Goal: Task Accomplishment & Management: Manage account settings

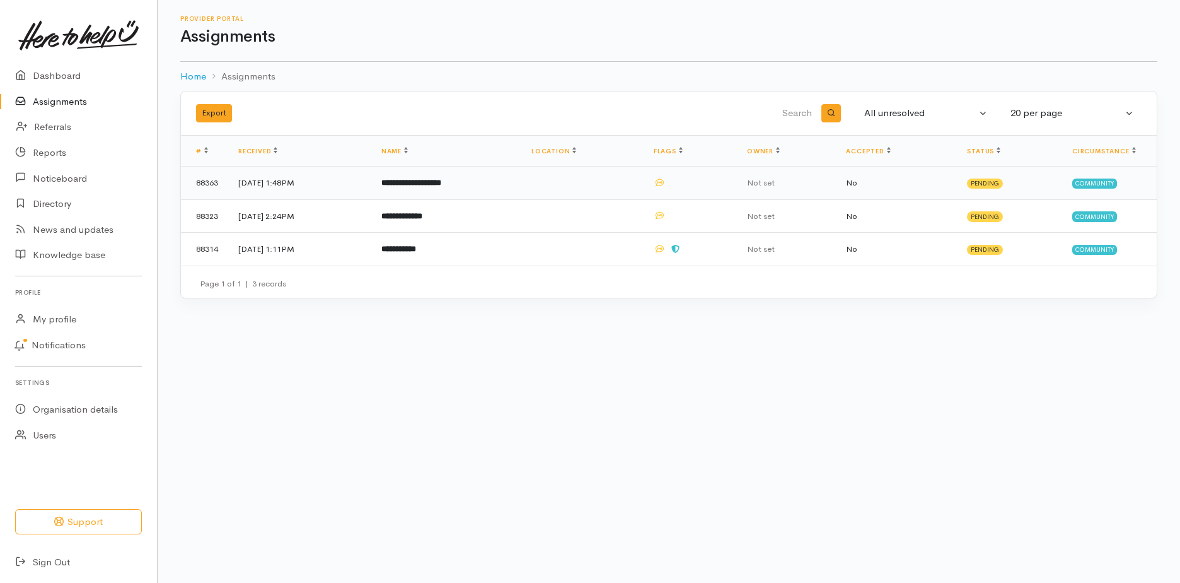
click at [441, 184] on b "**********" at bounding box center [412, 182] width 60 height 8
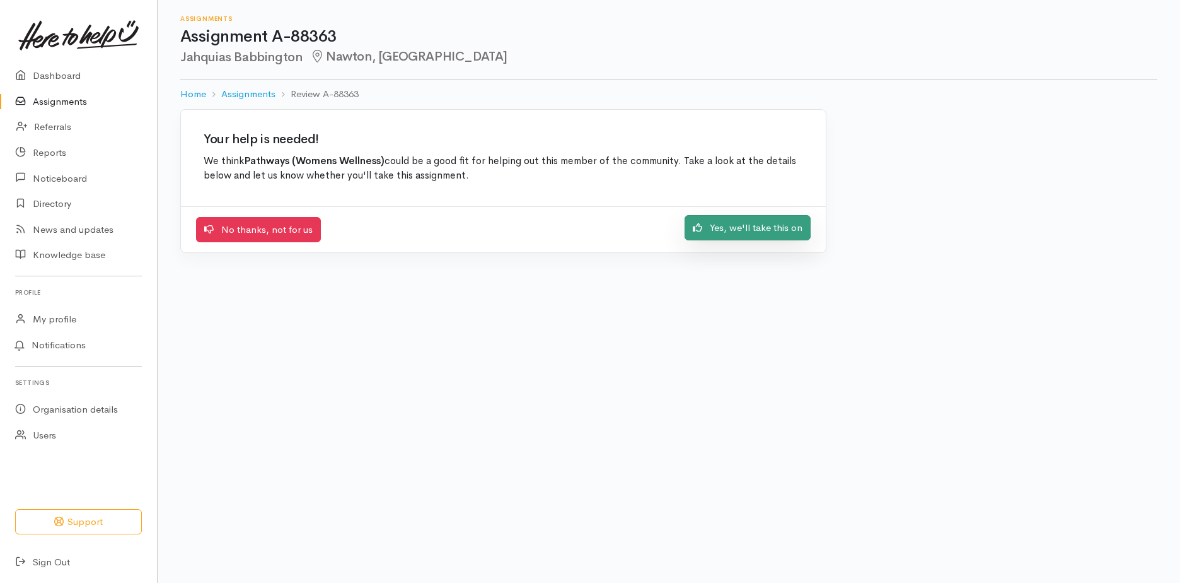
click at [750, 229] on link "Yes, we'll take this on" at bounding box center [748, 228] width 126 height 26
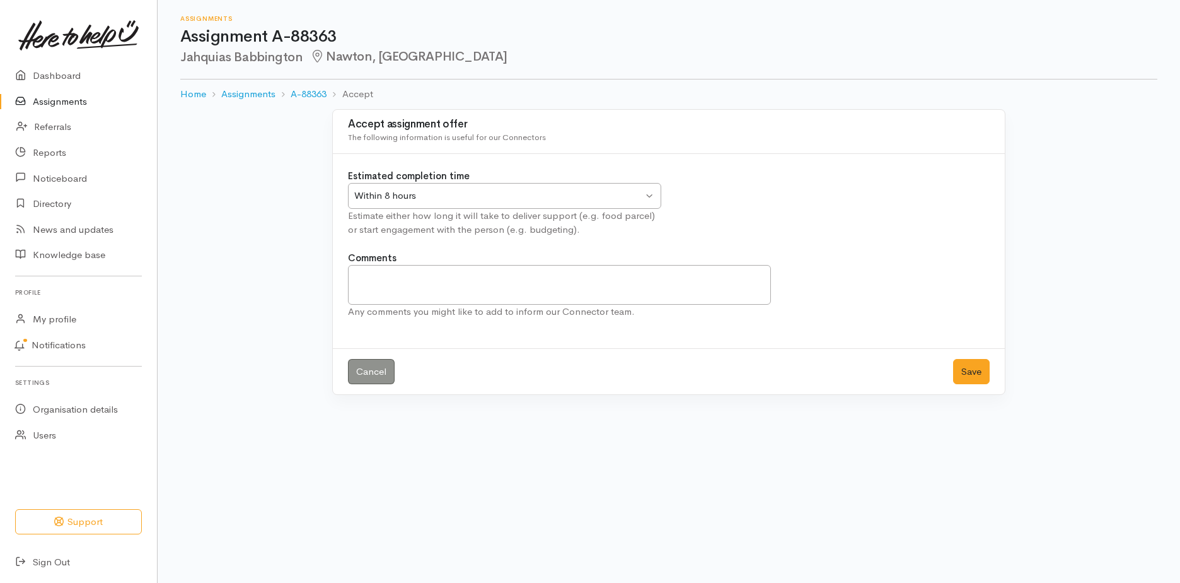
click at [622, 197] on div "Within 8 hours" at bounding box center [498, 196] width 289 height 15
click at [969, 376] on button "Save" at bounding box center [971, 372] width 37 height 26
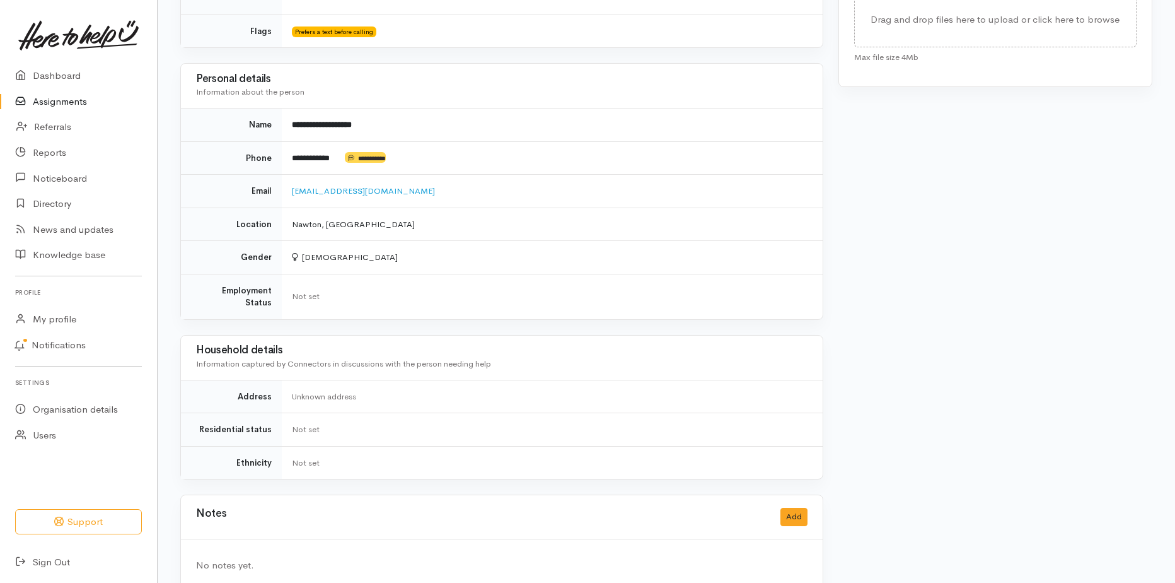
scroll to position [629, 0]
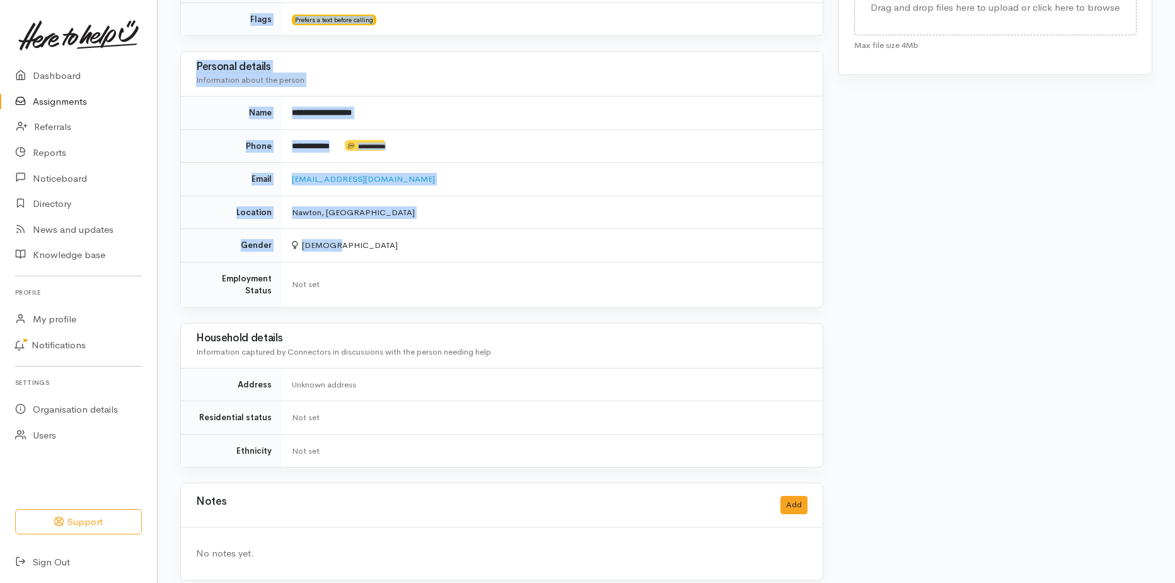
drag, startPoint x: 290, startPoint y: 159, endPoint x: 455, endPoint y: 254, distance: 190.7
click at [455, 254] on div "Needs assessment Evaluation from Connector Help requested Mental health support…" at bounding box center [502, 47] width 658 height 1095
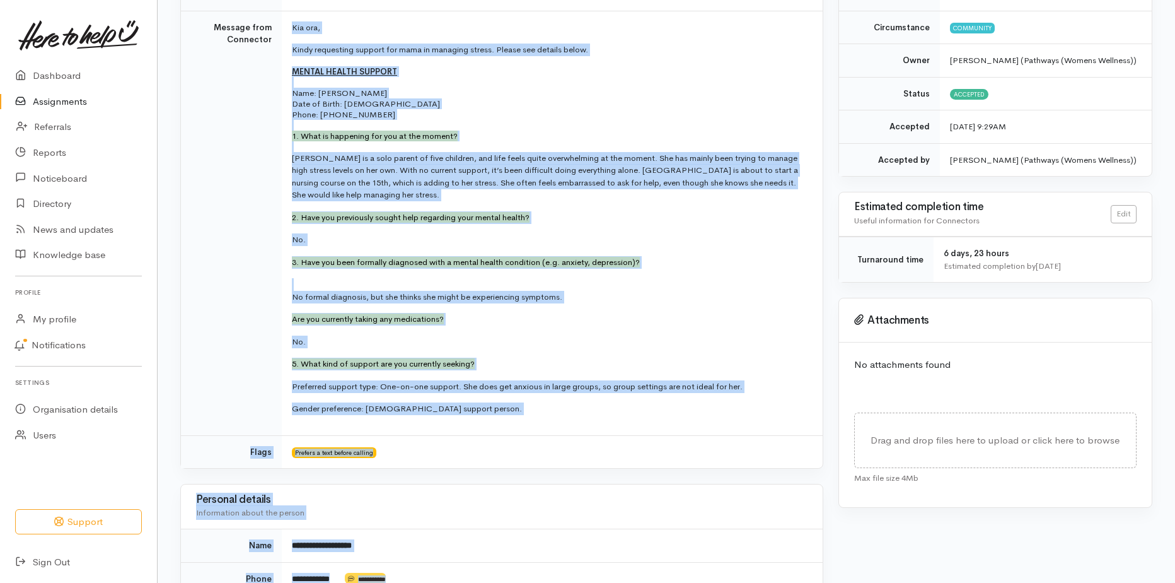
scroll to position [188, 0]
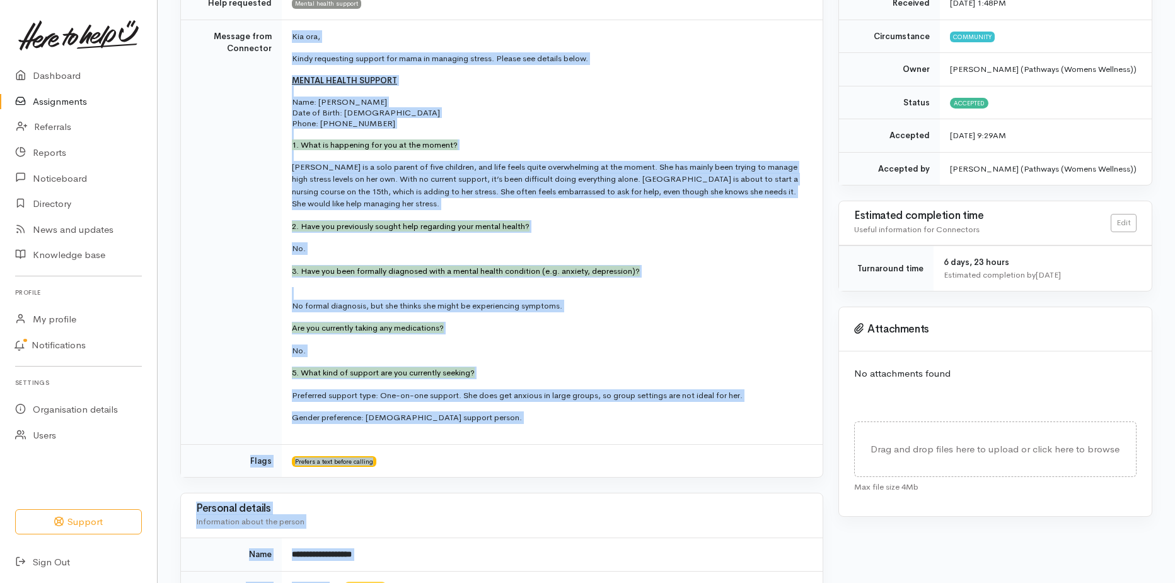
copy div "Kia ora, Kindy requesting support for mama in managing stress. Please see detai…"
click at [525, 147] on p "1. What is happening for you at the moment?" at bounding box center [550, 144] width 516 height 11
drag, startPoint x: 296, startPoint y: 35, endPoint x: 457, endPoint y: 424, distance: 421.0
click at [457, 424] on td "Kia ora, Kindy requesting support for mama in managing stress. Please see detai…" at bounding box center [552, 232] width 541 height 424
copy td "ia ora, Kindy requesting support for mama in managing stress. Please see detail…"
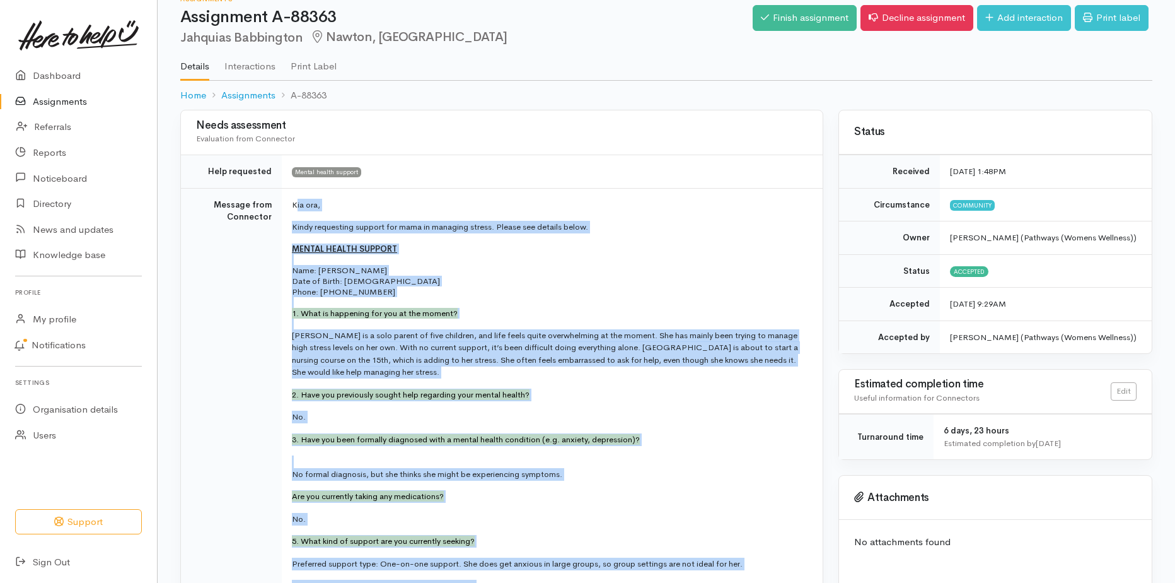
scroll to position [0, 0]
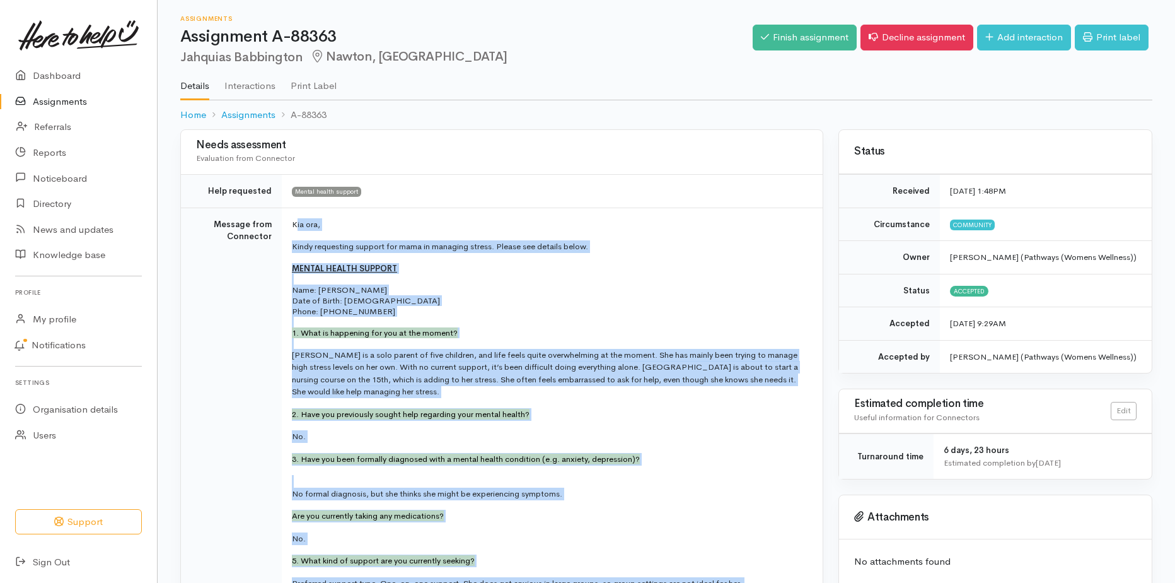
click at [320, 236] on td "Kia ora, Kindy requesting support for mama in managing stress. Please see detai…" at bounding box center [552, 419] width 541 height 424
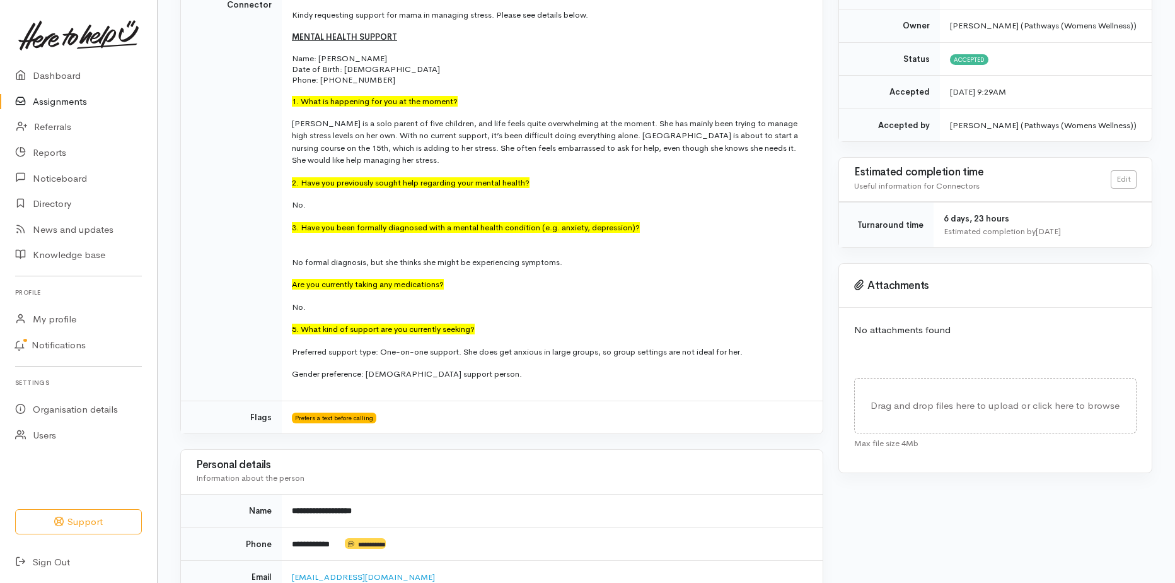
scroll to position [315, 0]
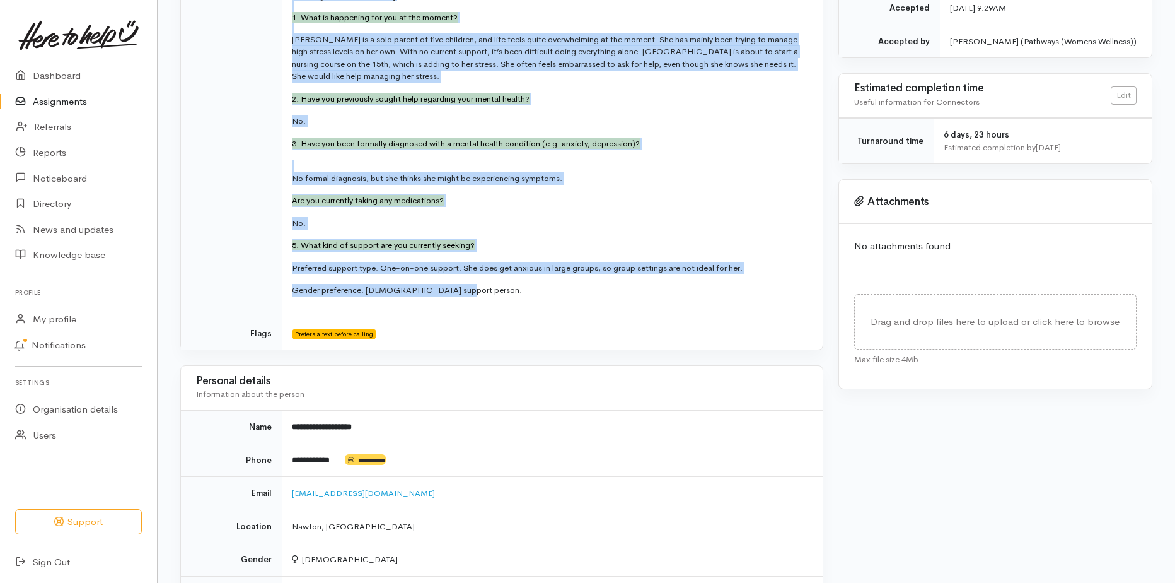
drag, startPoint x: 294, startPoint y: 217, endPoint x: 457, endPoint y: 299, distance: 182.2
click at [457, 299] on td "Kia ora, Kindy requesting support for mama in managing stress. Please see detai…" at bounding box center [552, 104] width 541 height 424
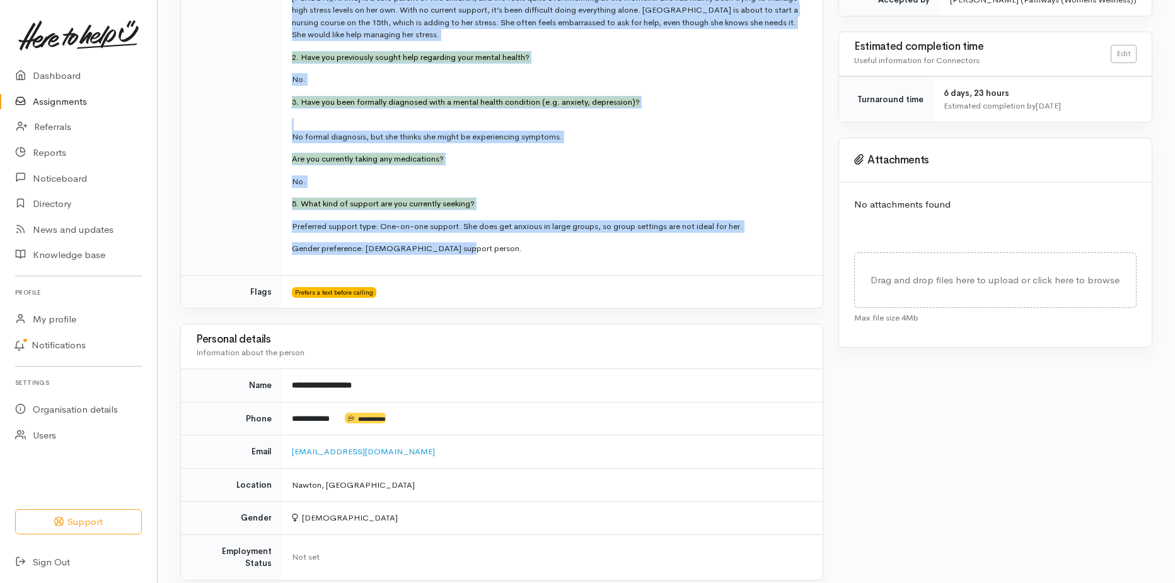
scroll to position [441, 0]
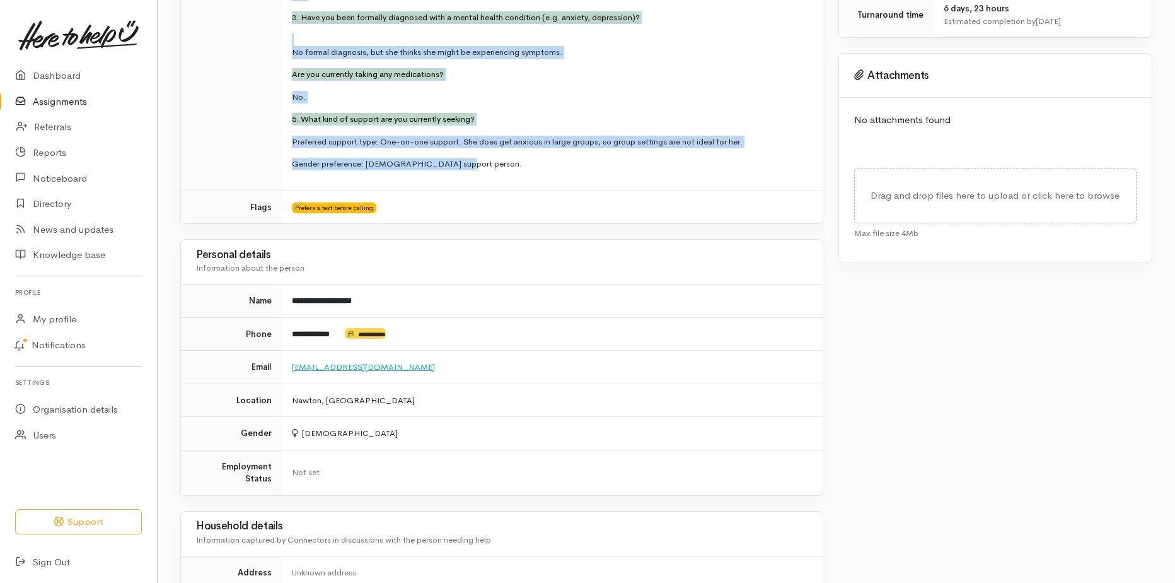
click at [357, 364] on link "[EMAIL_ADDRESS][DOMAIN_NAME]" at bounding box center [363, 366] width 143 height 11
click at [464, 124] on p "5. What kind of support are you currently seeking?" at bounding box center [550, 119] width 516 height 13
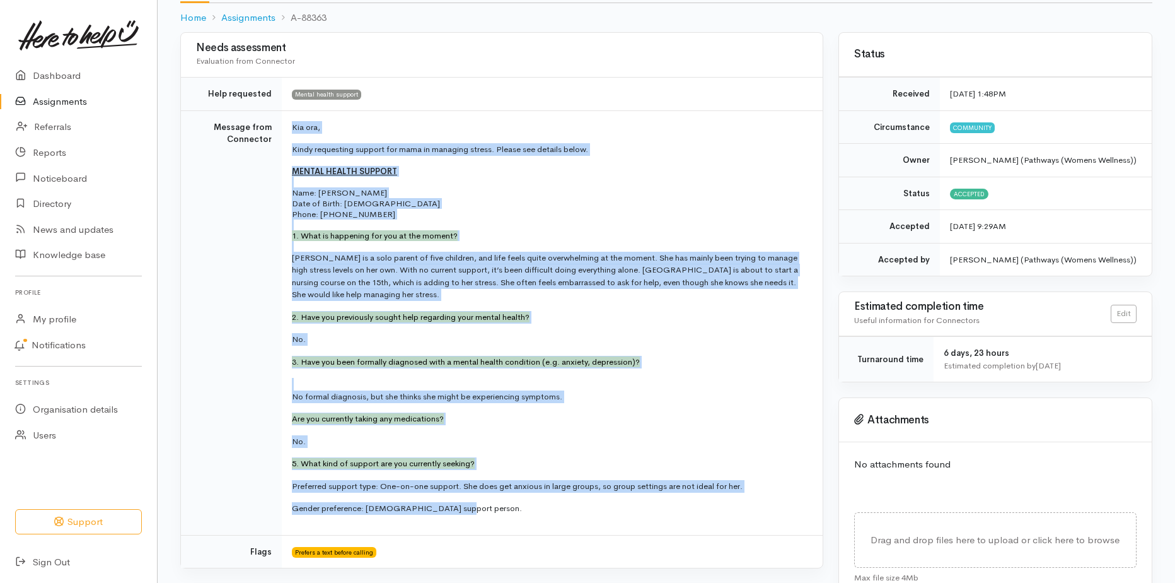
scroll to position [0, 0]
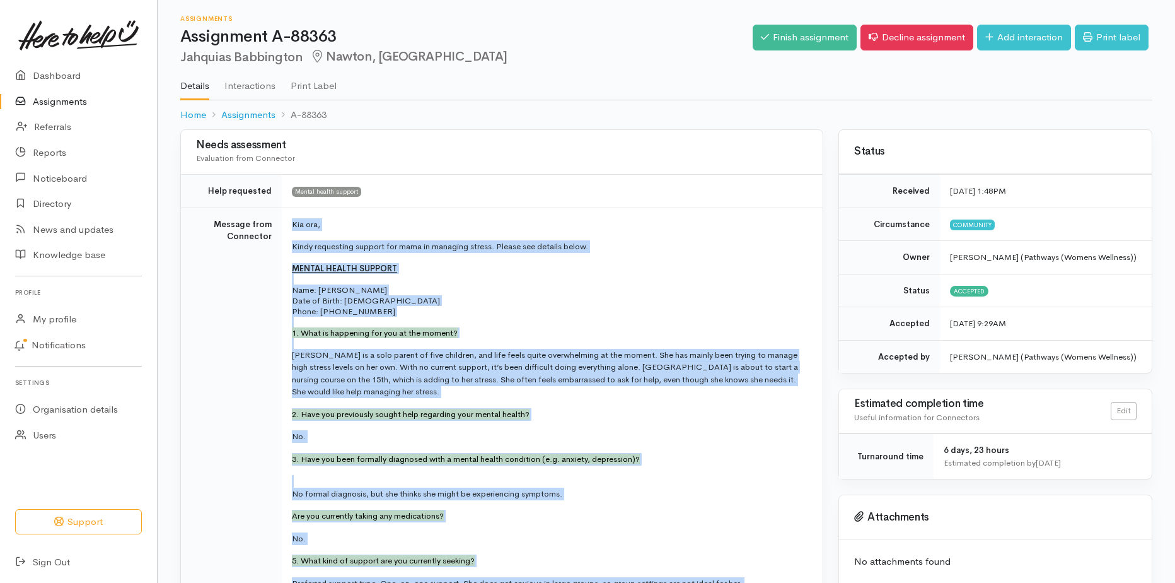
click at [475, 320] on p at bounding box center [550, 322] width 516 height 11
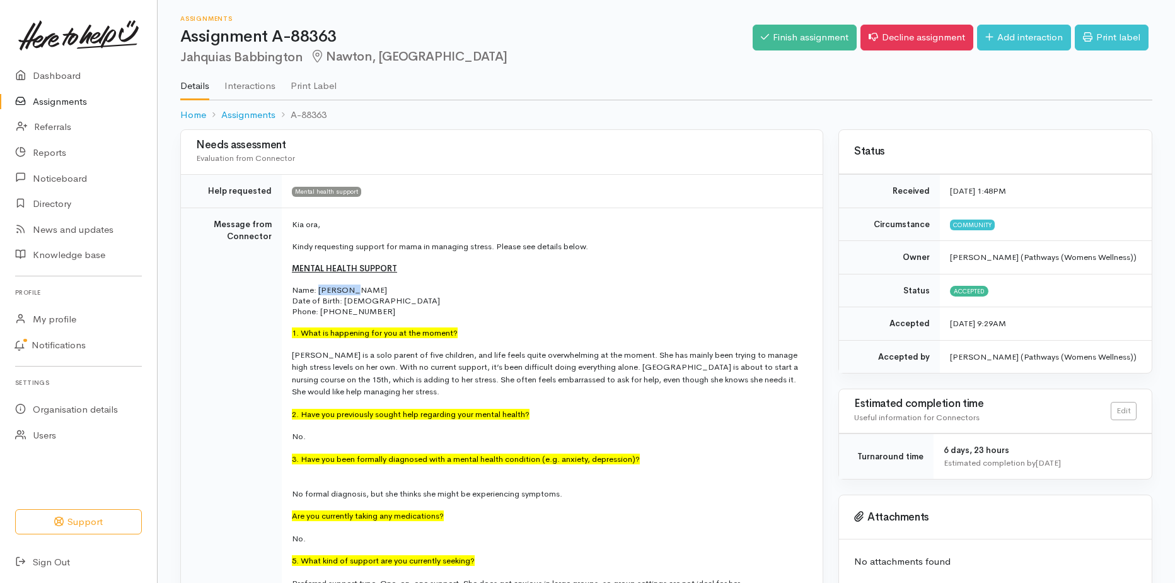
drag, startPoint x: 351, startPoint y: 289, endPoint x: 319, endPoint y: 289, distance: 32.2
click at [319, 289] on p "Name: Jahquias Babbington" at bounding box center [550, 289] width 516 height 11
drag, startPoint x: 319, startPoint y: 289, endPoint x: 327, endPoint y: 288, distance: 7.6
copy p "Jahquias"
click at [811, 49] on link "Finish assignment" at bounding box center [805, 38] width 104 height 26
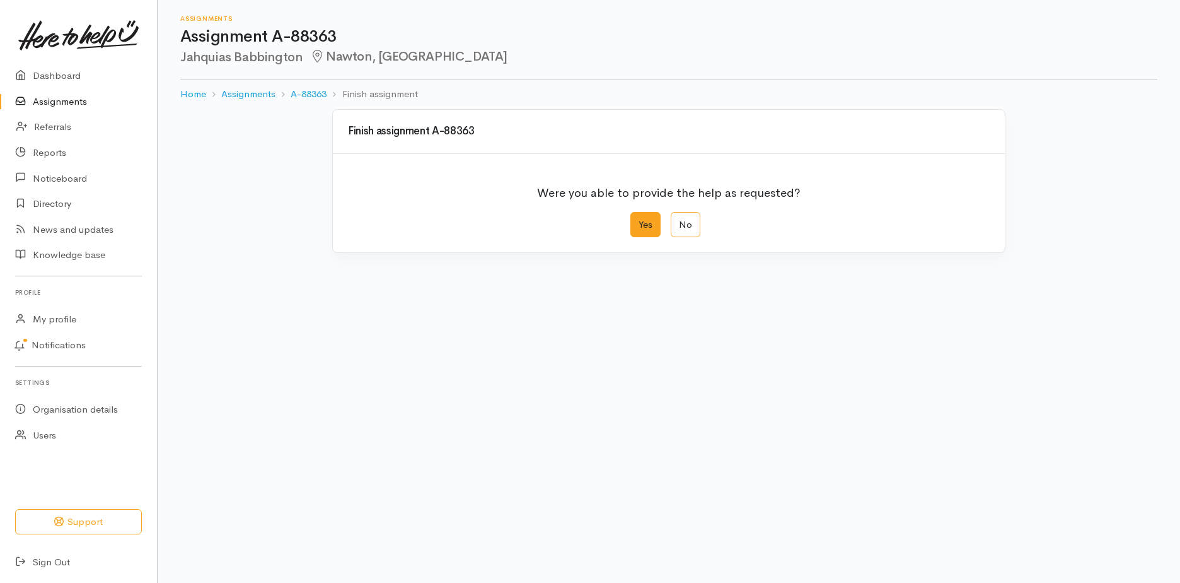
drag, startPoint x: 659, startPoint y: 224, endPoint x: 651, endPoint y: 226, distance: 8.0
click at [656, 225] on label "Yes" at bounding box center [646, 225] width 30 height 26
click at [639, 220] on input "Yes" at bounding box center [635, 216] width 8 height 8
radio input "true"
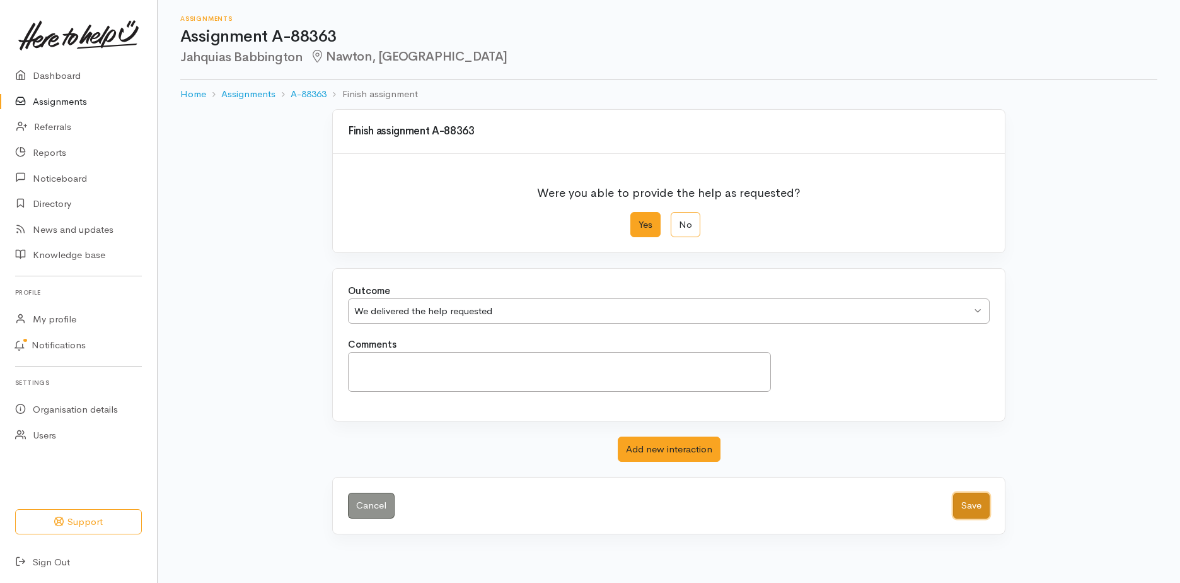
click at [969, 508] on button "Save" at bounding box center [971, 505] width 37 height 26
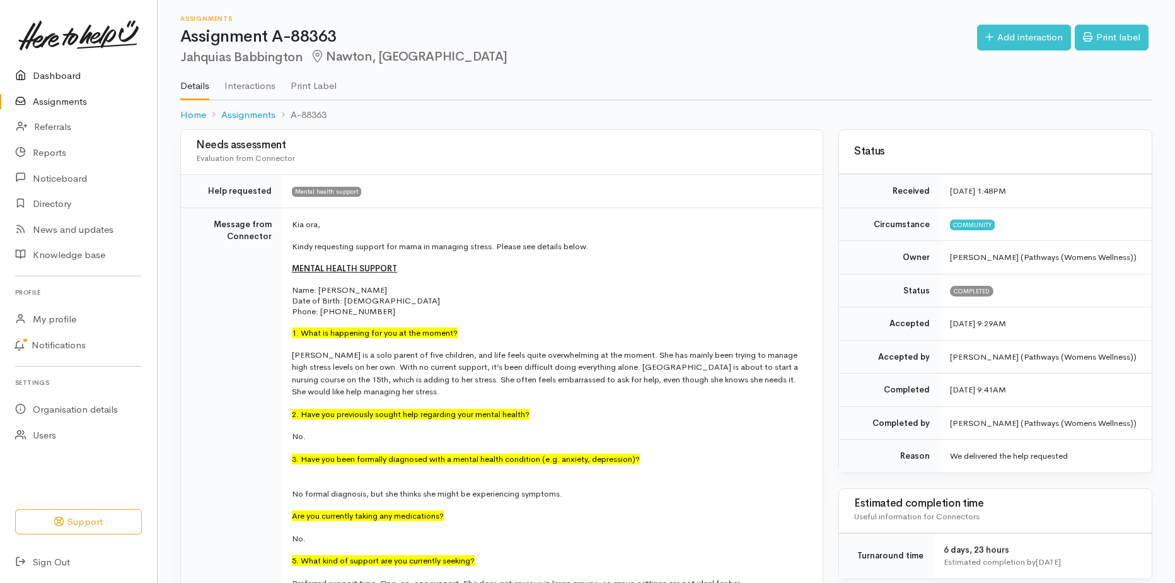
click at [99, 81] on link "Dashboard" at bounding box center [78, 76] width 157 height 26
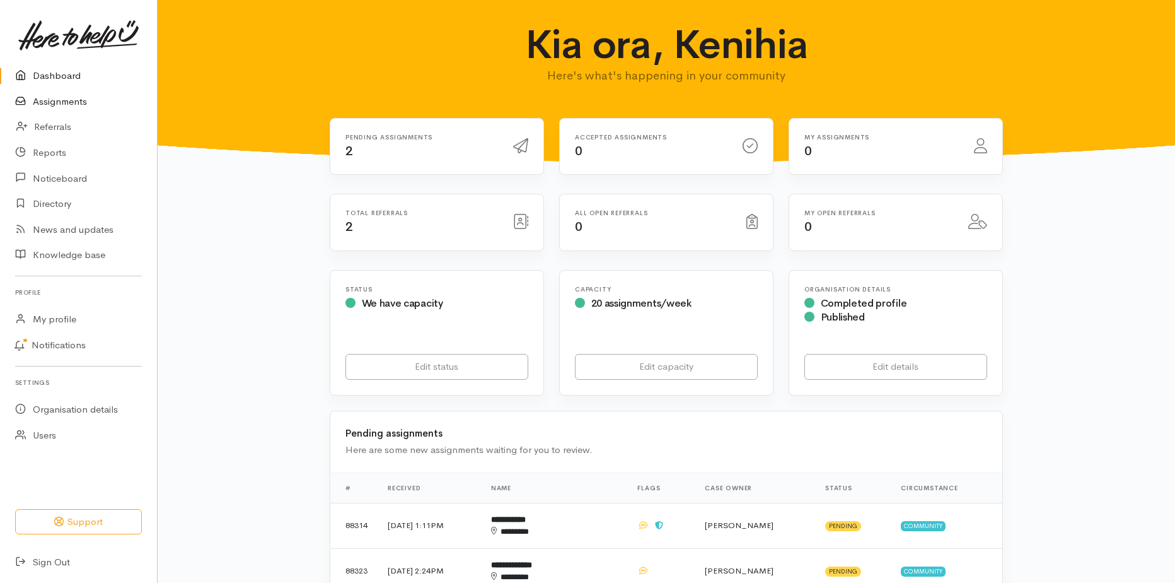
click at [52, 98] on link "Assignments" at bounding box center [78, 102] width 157 height 26
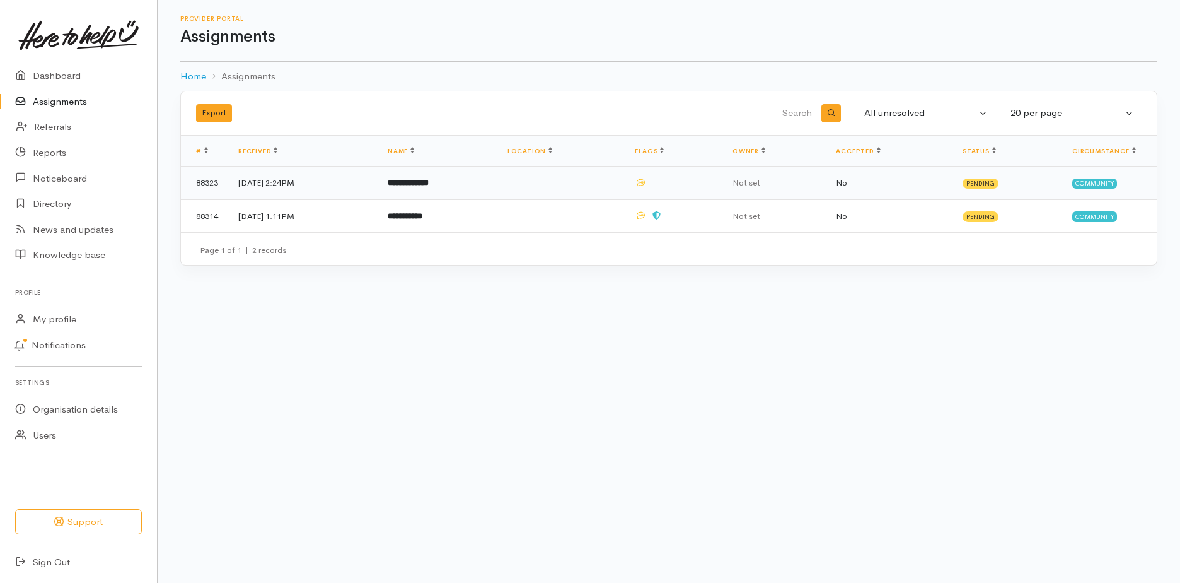
click at [273, 181] on td "2 Sep 2025, 2:24PM" at bounding box center [302, 182] width 149 height 33
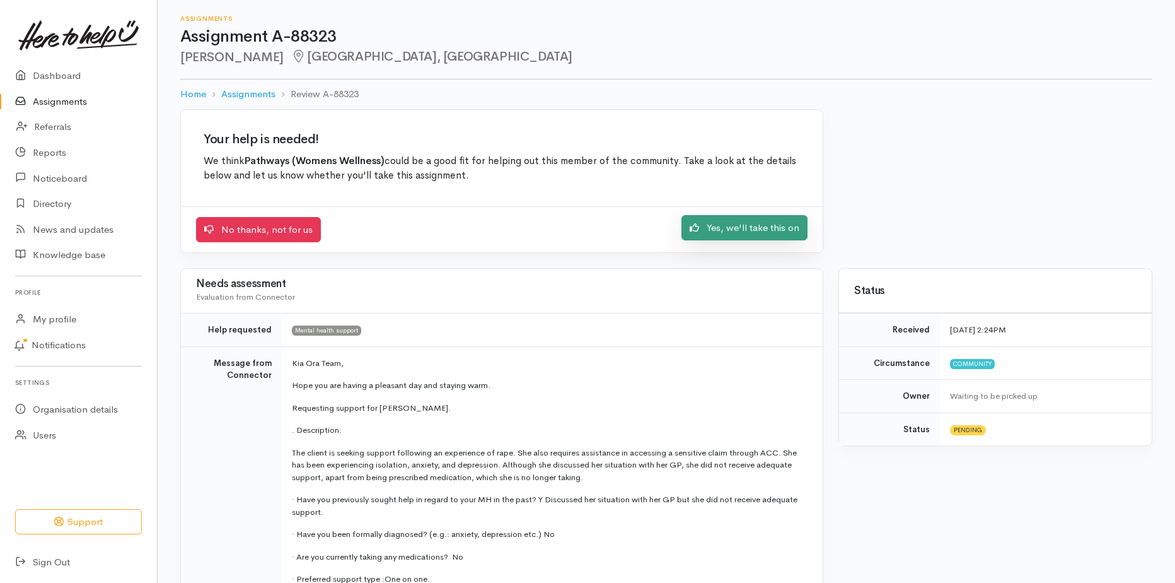
click at [750, 230] on link "Yes, we'll take this on" at bounding box center [745, 228] width 126 height 26
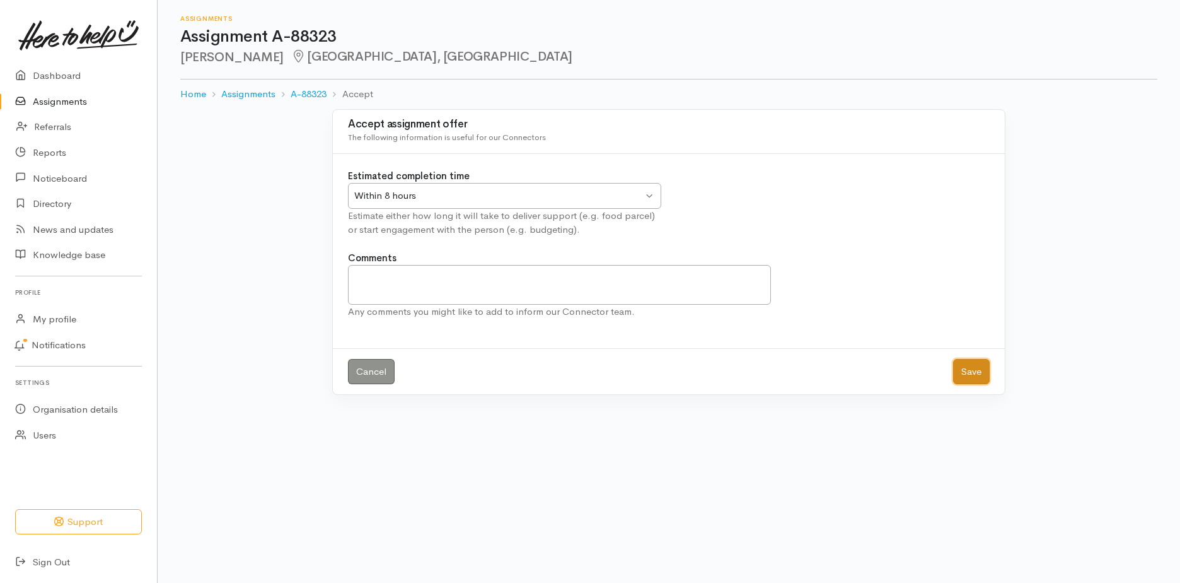
click at [963, 376] on button "Save" at bounding box center [971, 372] width 37 height 26
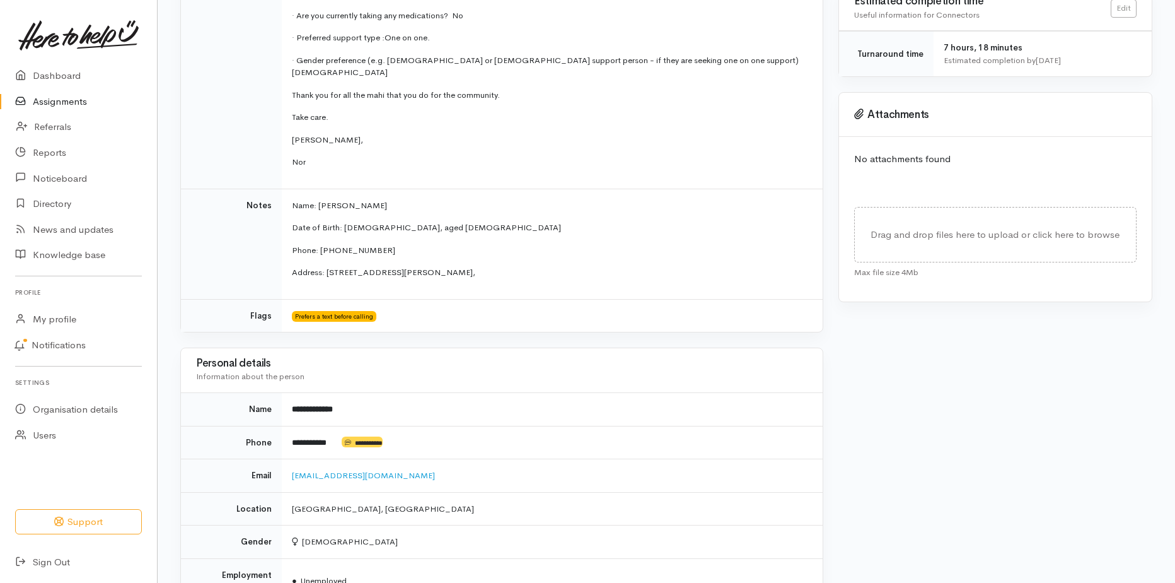
scroll to position [441, 0]
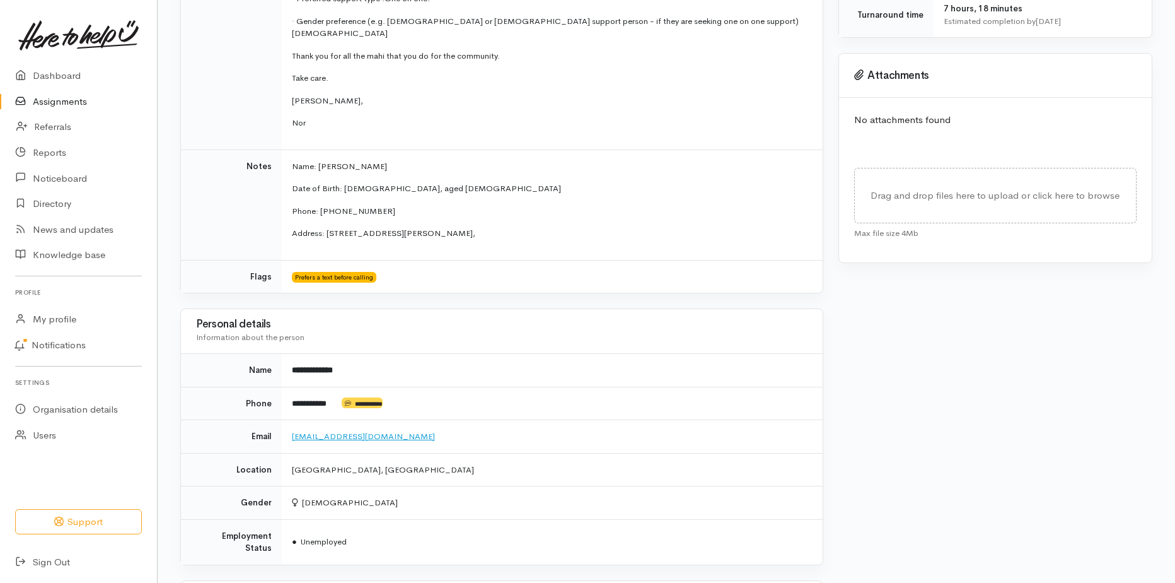
click at [363, 431] on link "Elviranhalapua@gmail.com" at bounding box center [363, 436] width 143 height 11
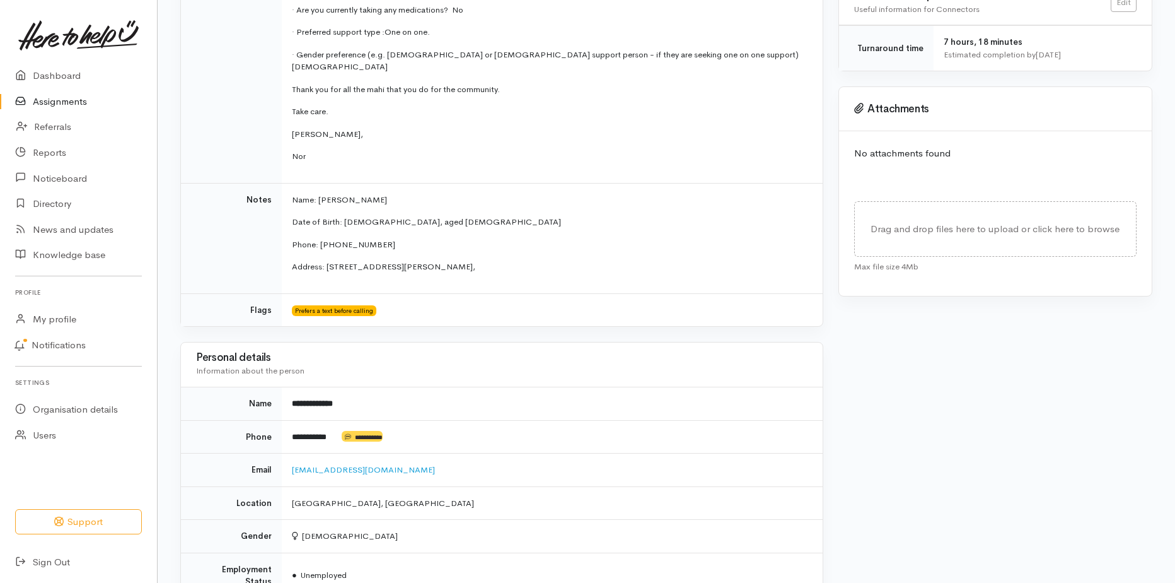
scroll to position [378, 0]
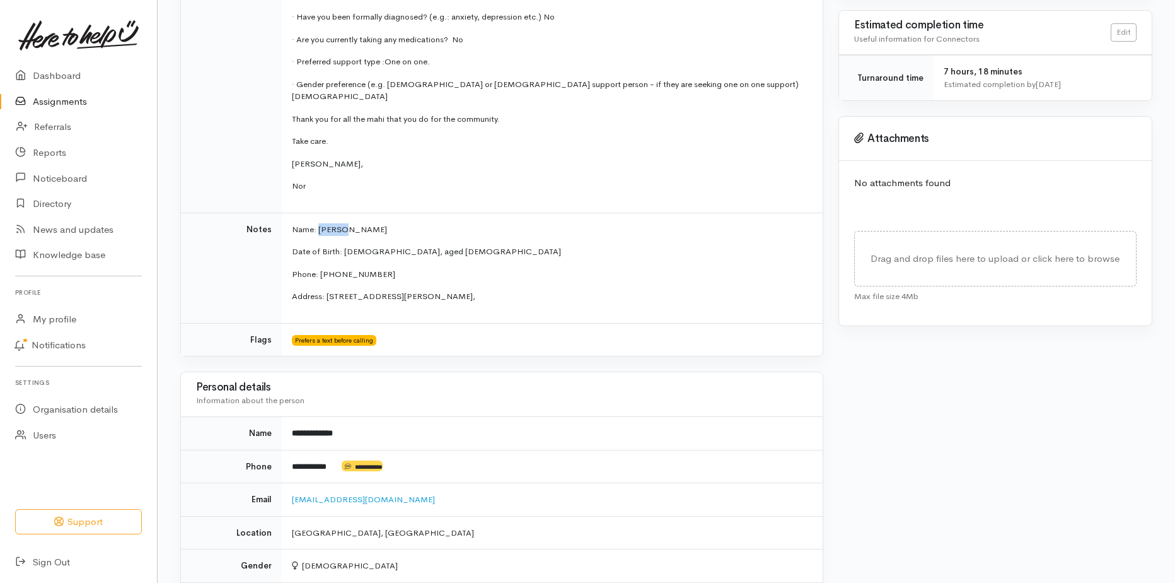
drag, startPoint x: 338, startPoint y: 218, endPoint x: 318, endPoint y: 216, distance: 20.3
click at [318, 224] on span "Name: Elvira Wereta" at bounding box center [339, 229] width 95 height 11
copy span "Elvira"
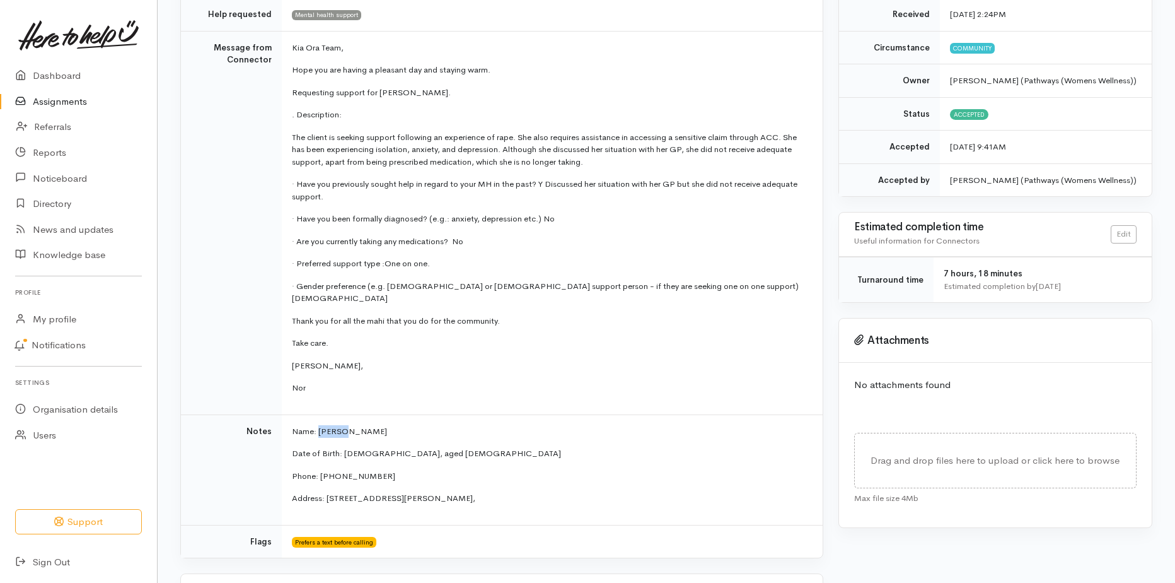
scroll to position [0, 0]
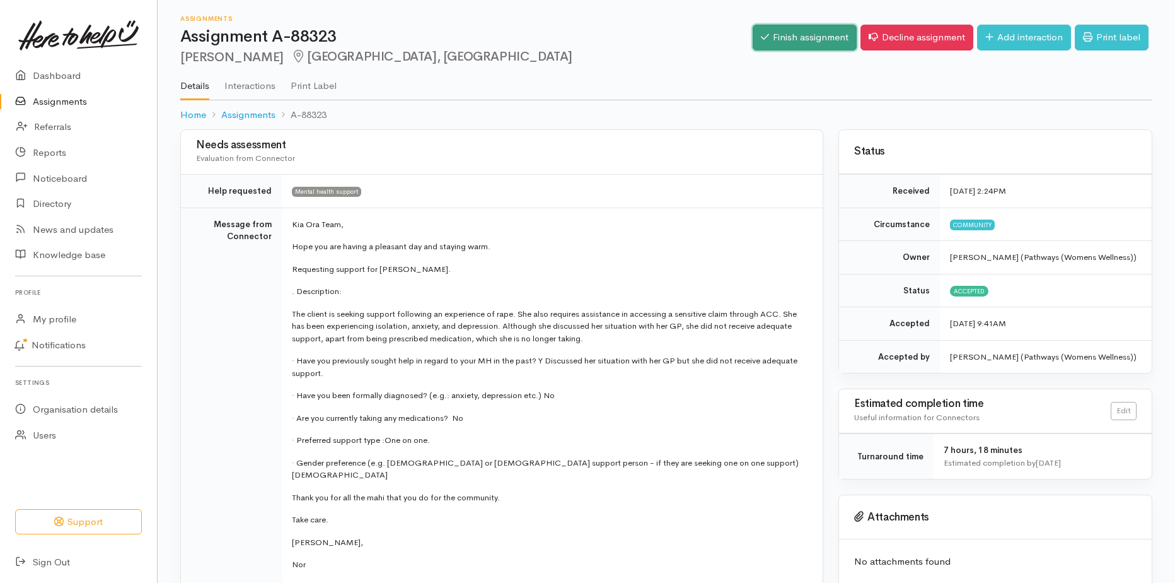
click at [789, 32] on link "Finish assignment" at bounding box center [805, 38] width 104 height 26
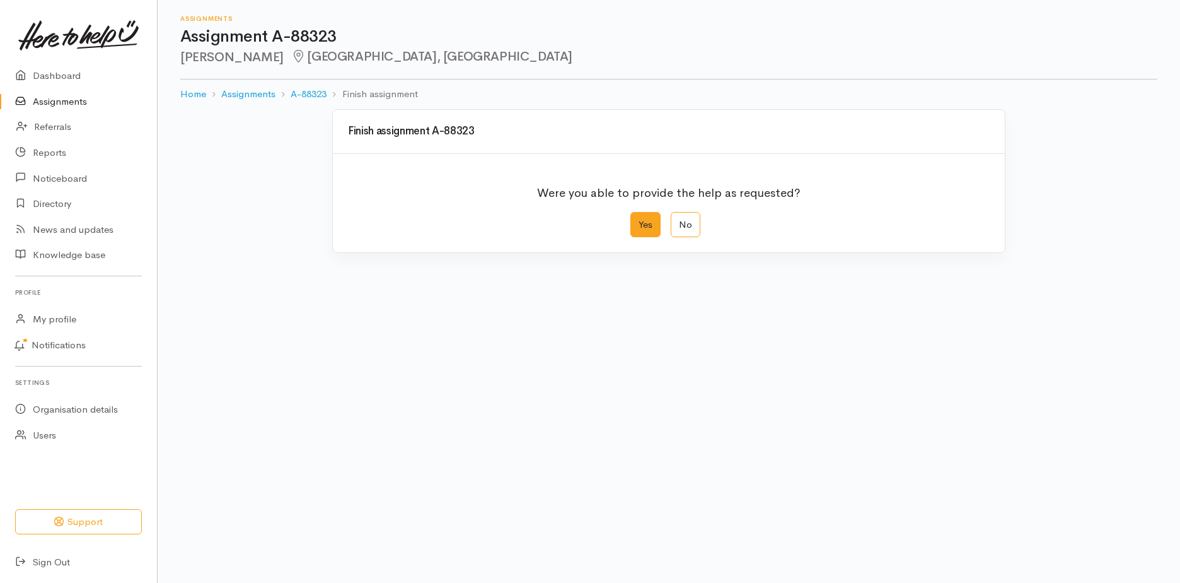
click at [648, 230] on label "Yes" at bounding box center [646, 225] width 30 height 26
click at [639, 220] on input "Yes" at bounding box center [635, 216] width 8 height 8
radio input "true"
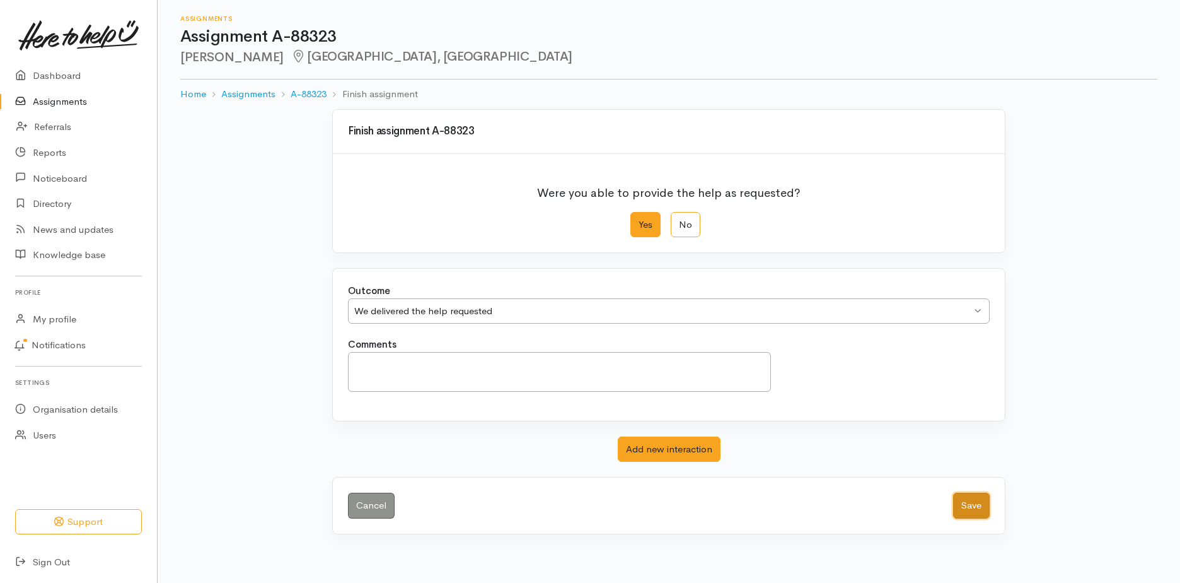
click at [982, 501] on button "Save" at bounding box center [971, 505] width 37 height 26
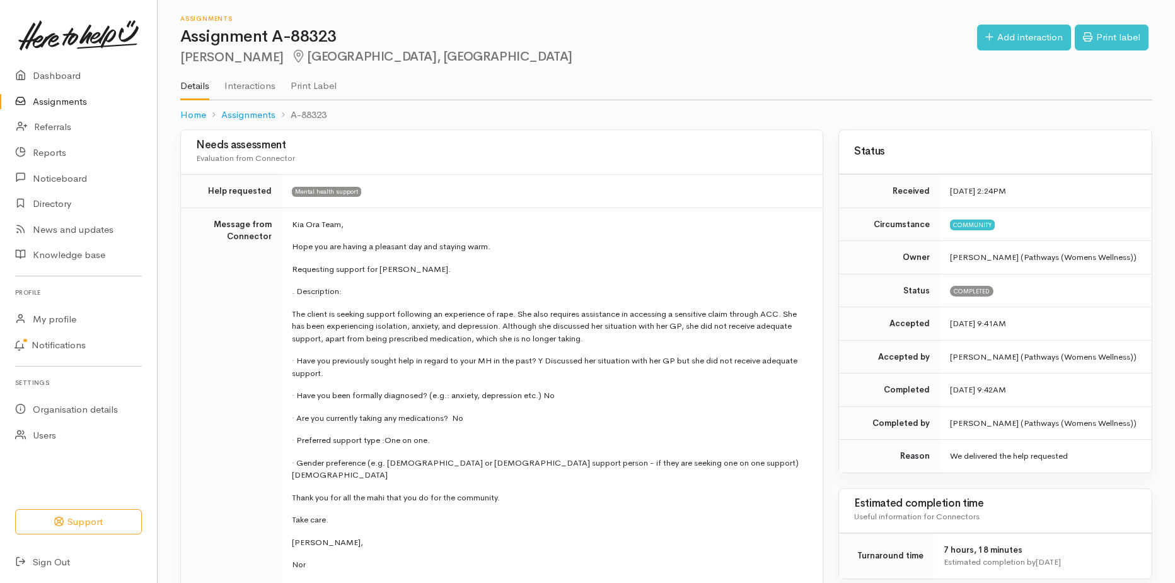
click at [98, 110] on link "Assignments" at bounding box center [78, 102] width 157 height 26
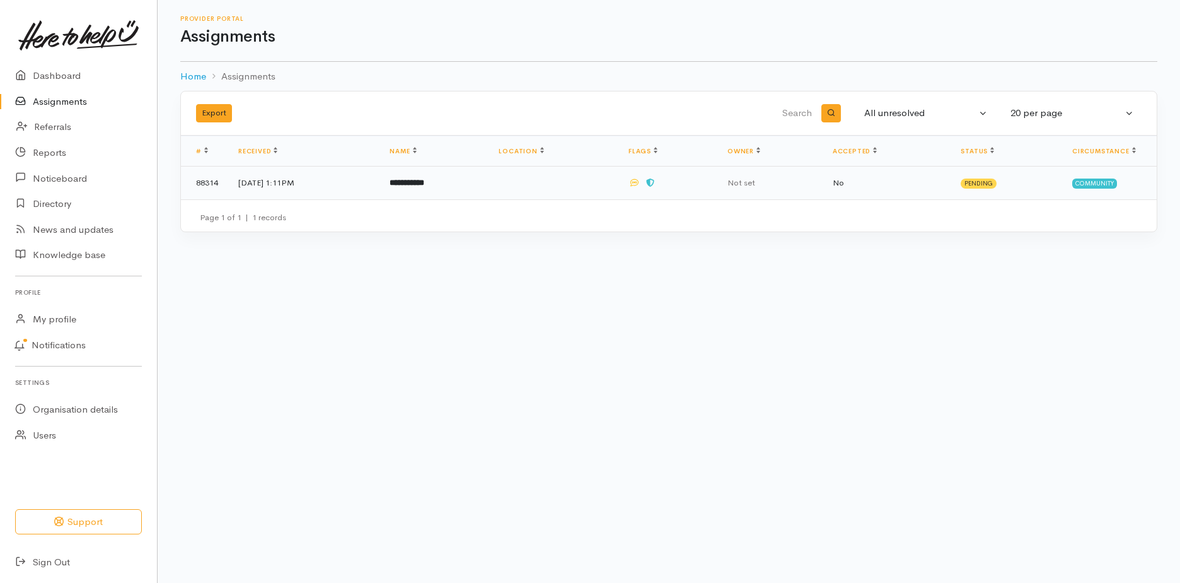
click at [424, 182] on b "**********" at bounding box center [407, 182] width 35 height 8
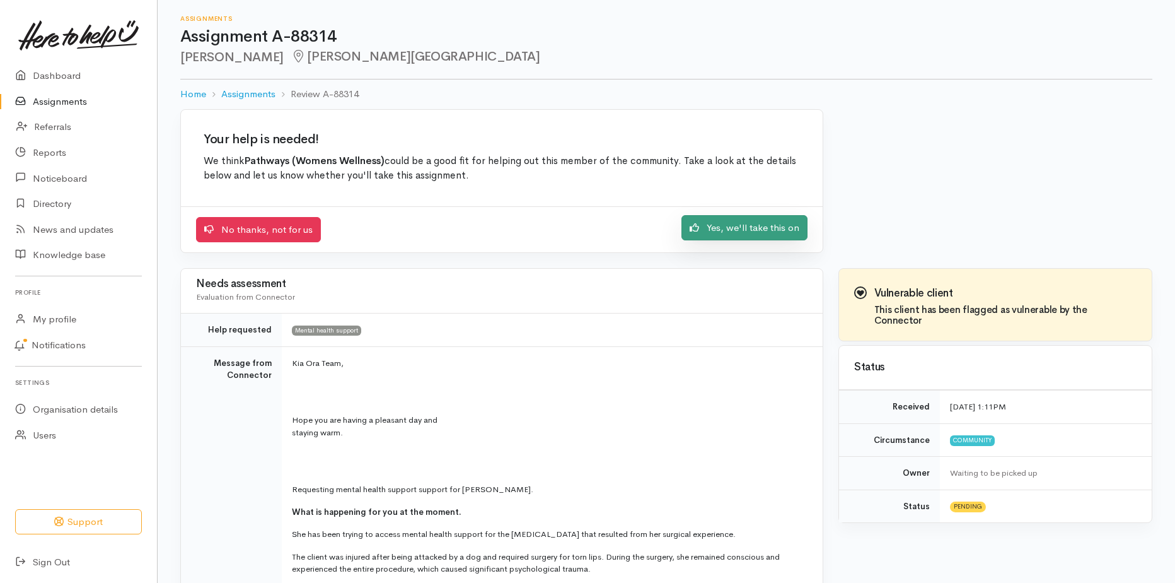
click at [729, 233] on link "Yes, we'll take this on" at bounding box center [745, 228] width 126 height 26
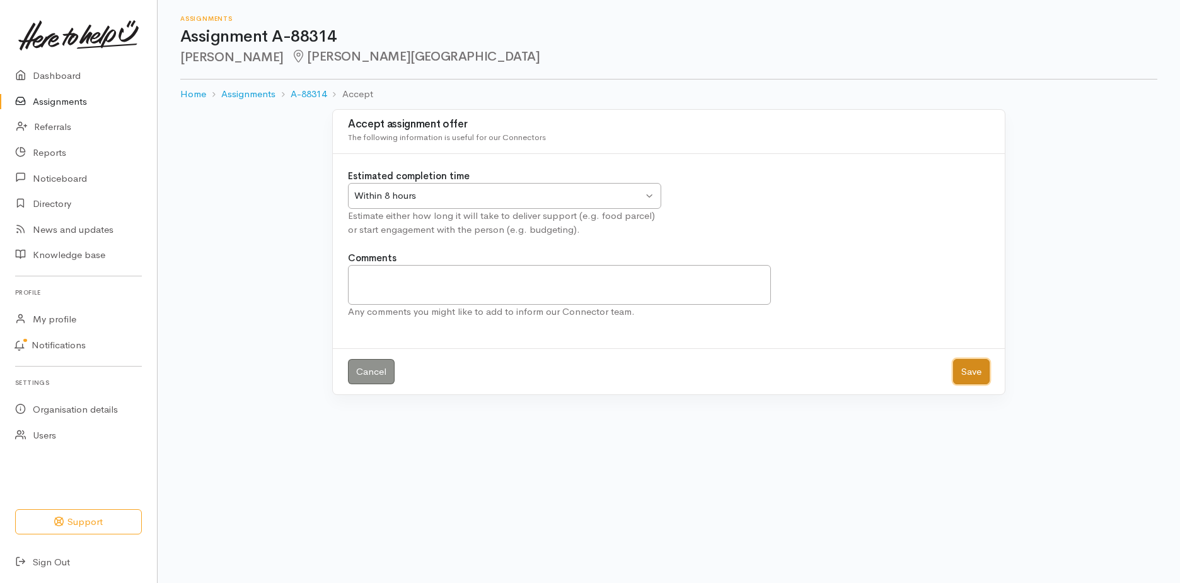
click at [955, 370] on button "Save" at bounding box center [971, 372] width 37 height 26
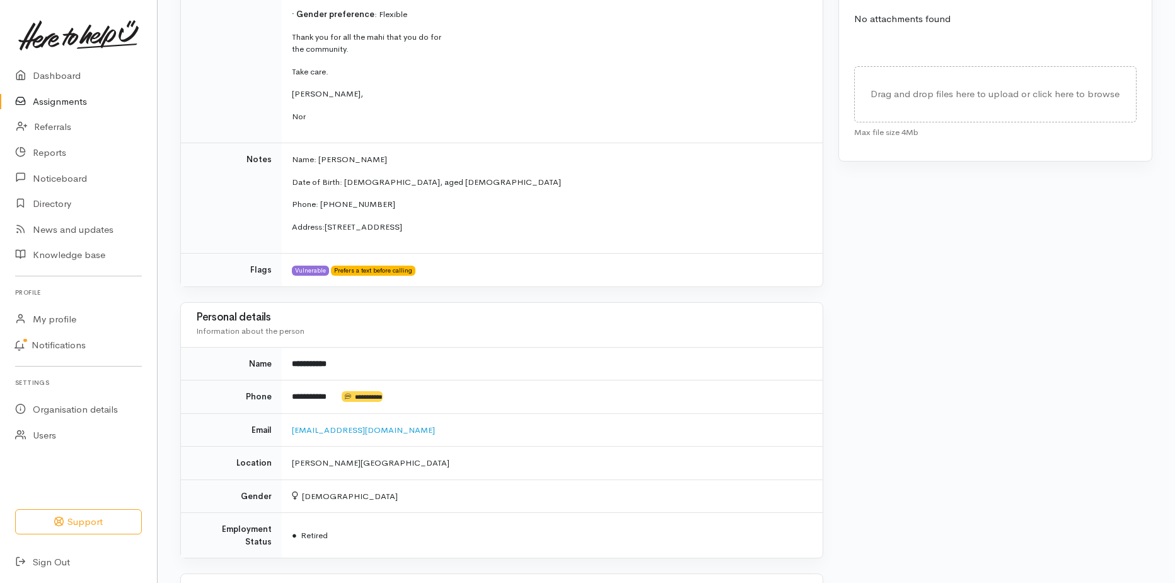
scroll to position [631, 0]
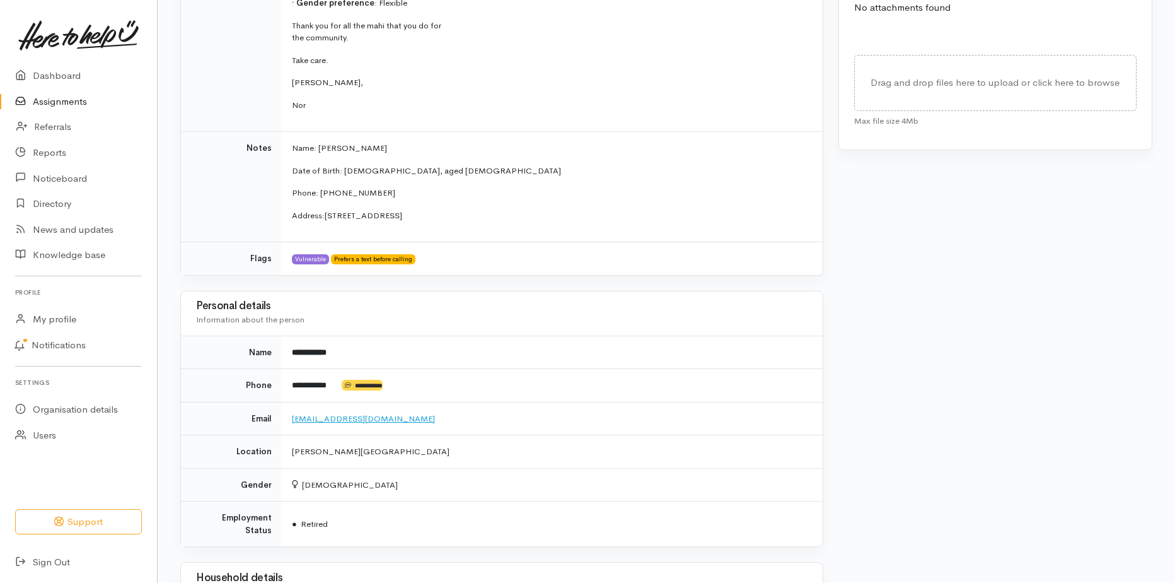
click at [366, 416] on link "[EMAIL_ADDRESS][DOMAIN_NAME]" at bounding box center [363, 418] width 143 height 11
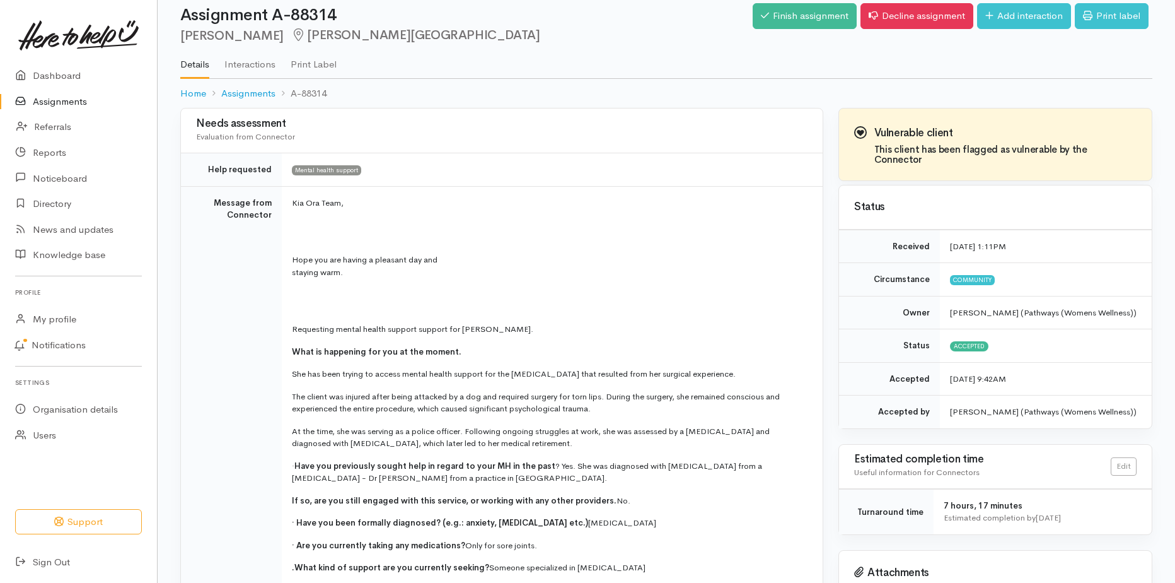
scroll to position [0, 0]
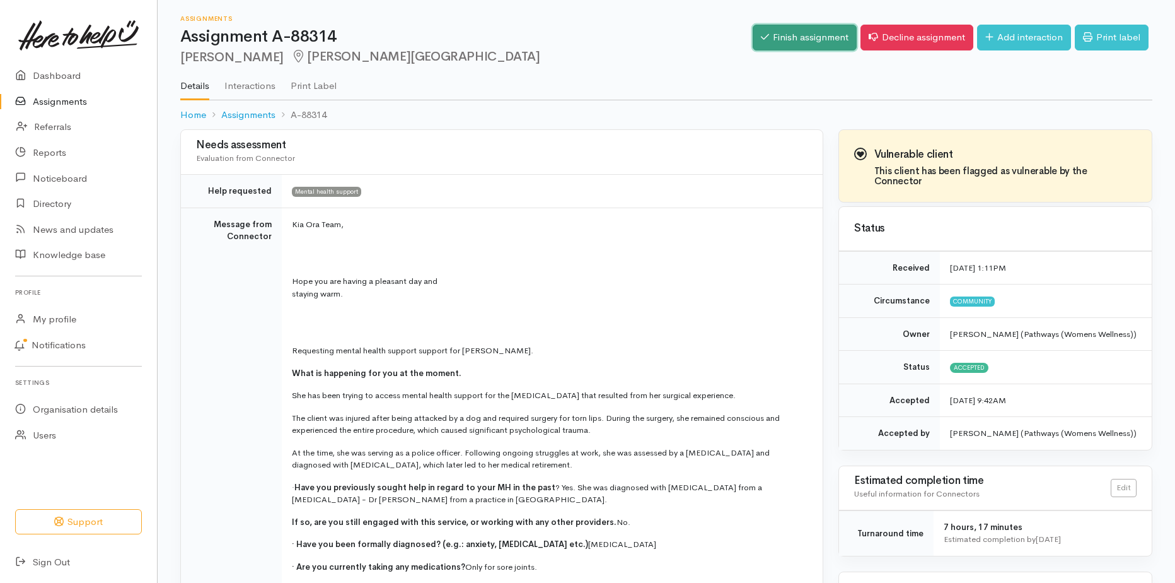
click at [780, 34] on link "Finish assignment" at bounding box center [805, 38] width 104 height 26
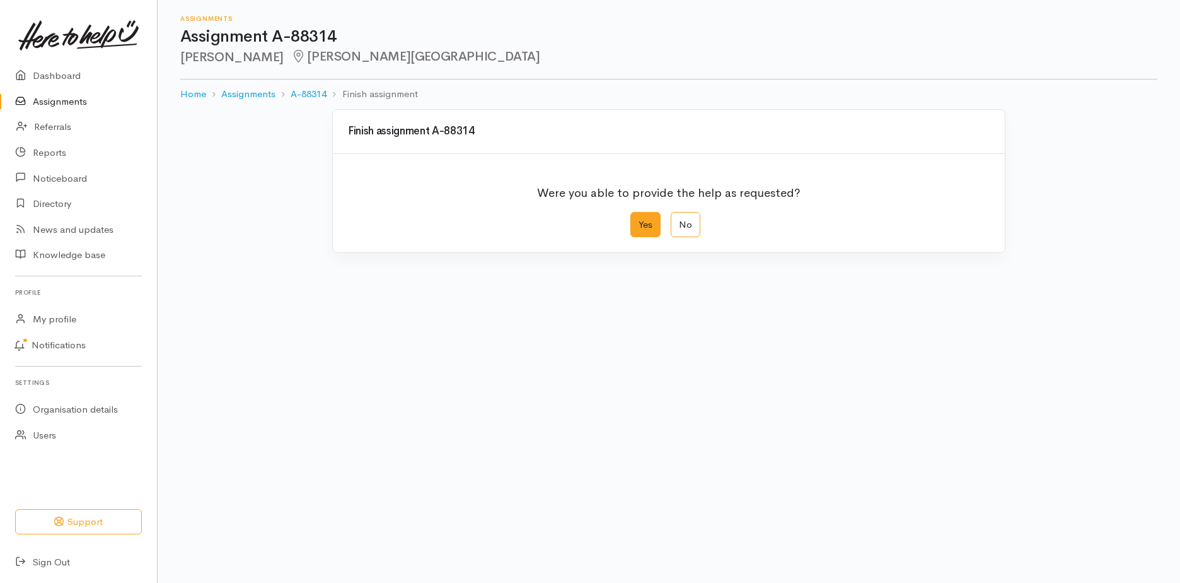
click at [642, 223] on label "Yes" at bounding box center [646, 225] width 30 height 26
click at [639, 220] on input "Yes" at bounding box center [635, 216] width 8 height 8
radio input "true"
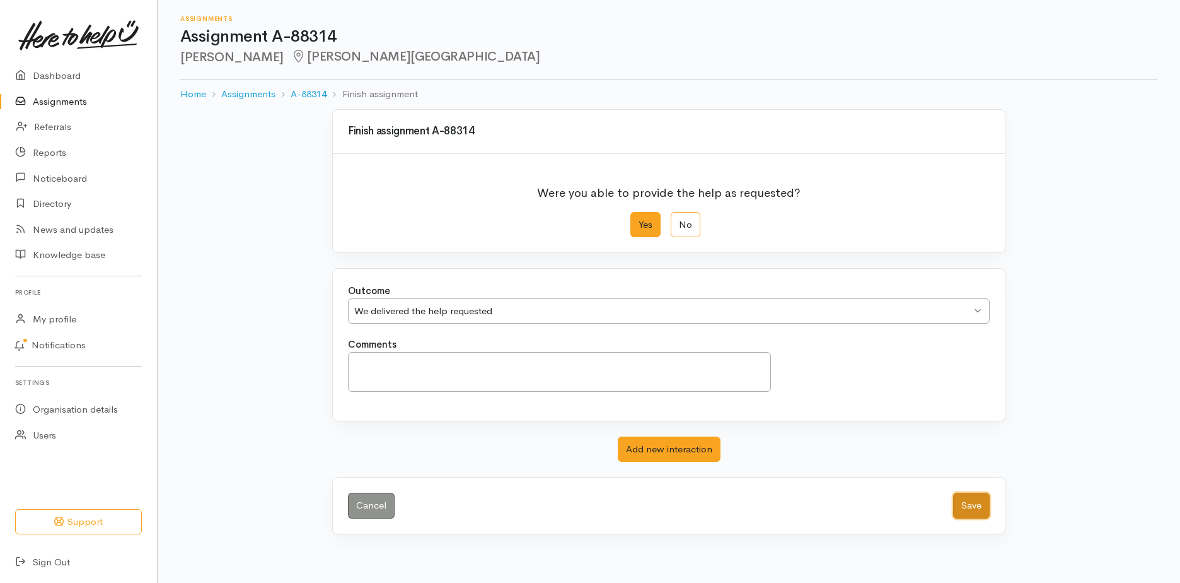
click at [986, 515] on button "Save" at bounding box center [971, 505] width 37 height 26
